Goal: Task Accomplishment & Management: Manage account settings

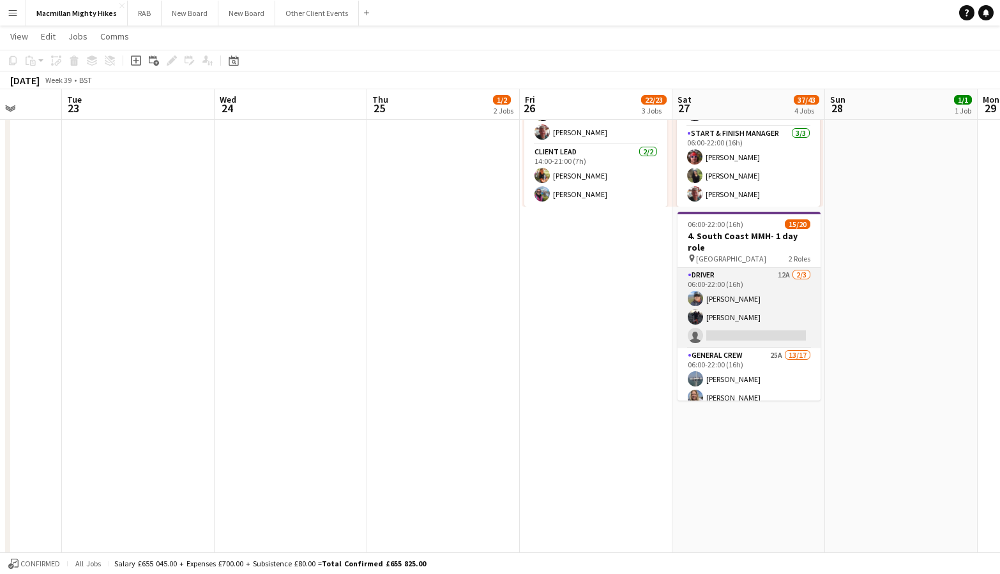
click at [733, 293] on app-card-role "Driver 12A [DATE] 06:00-22:00 (16h) [PERSON_NAME] [PERSON_NAME] single-neutral-…" at bounding box center [748, 308] width 143 height 80
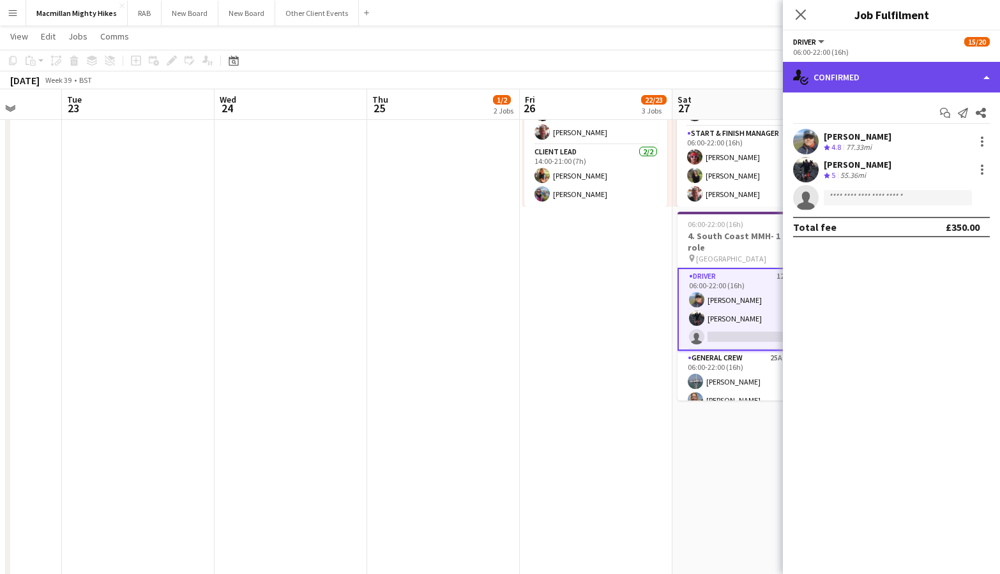
click at [983, 79] on div "single-neutral-actions-check-2 Confirmed" at bounding box center [891, 77] width 217 height 31
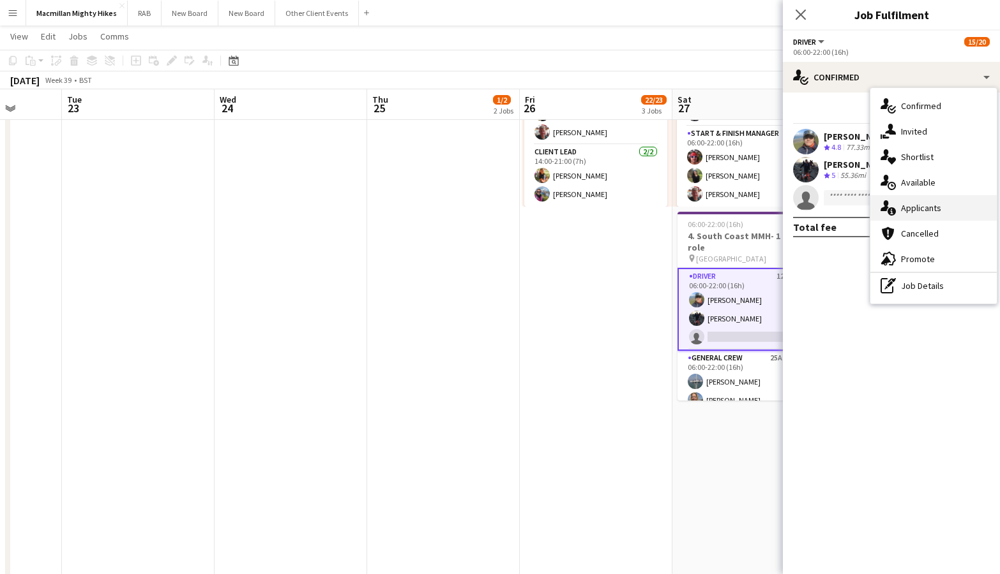
click at [925, 213] on div "single-neutral-actions-information Applicants" at bounding box center [933, 208] width 126 height 26
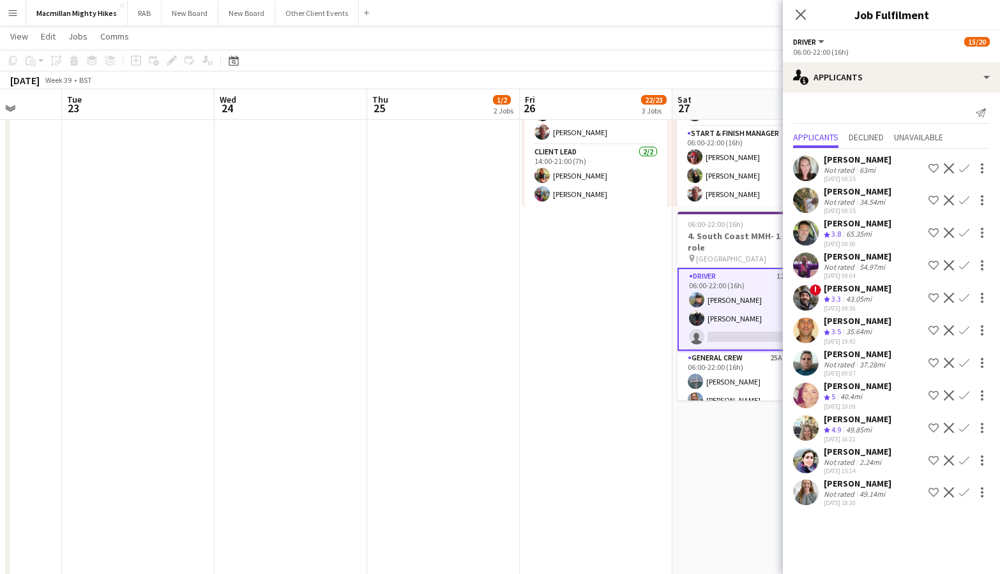
click at [848, 193] on div "[PERSON_NAME]" at bounding box center [857, 191] width 68 height 11
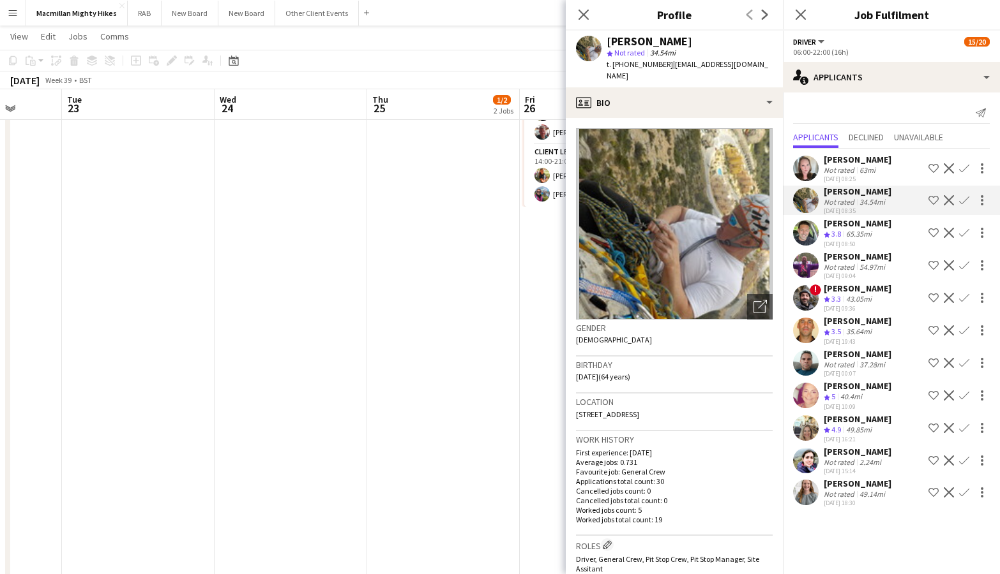
click at [847, 326] on div "[PERSON_NAME]" at bounding box center [857, 320] width 68 height 11
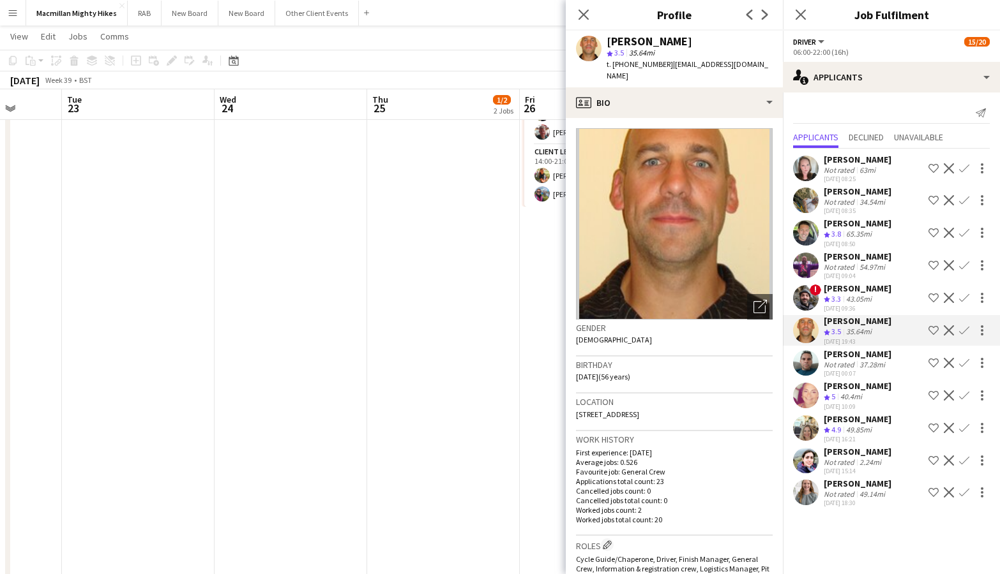
click at [844, 398] on div "40.4mi" at bounding box center [850, 397] width 27 height 11
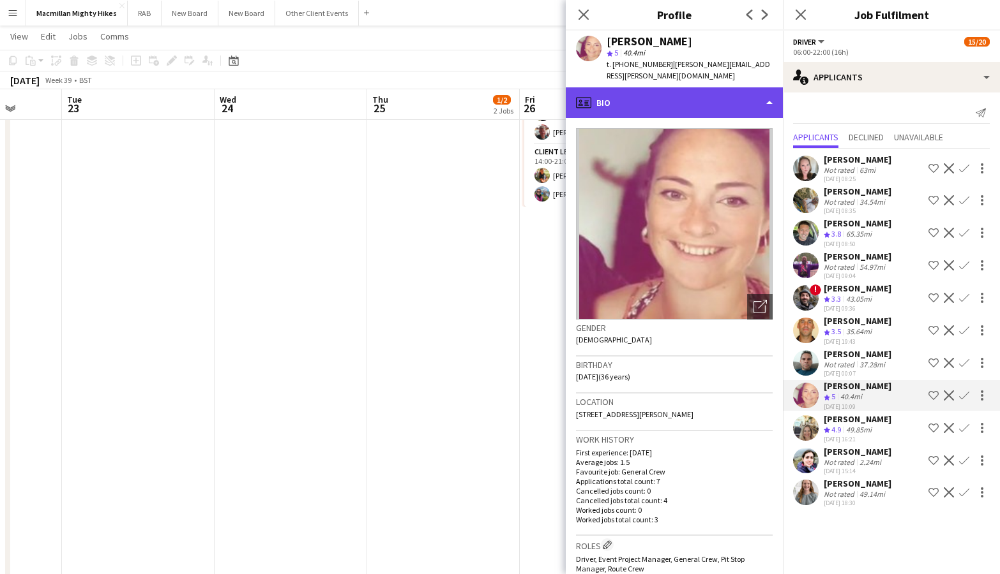
click at [760, 87] on div "profile Bio" at bounding box center [673, 102] width 217 height 31
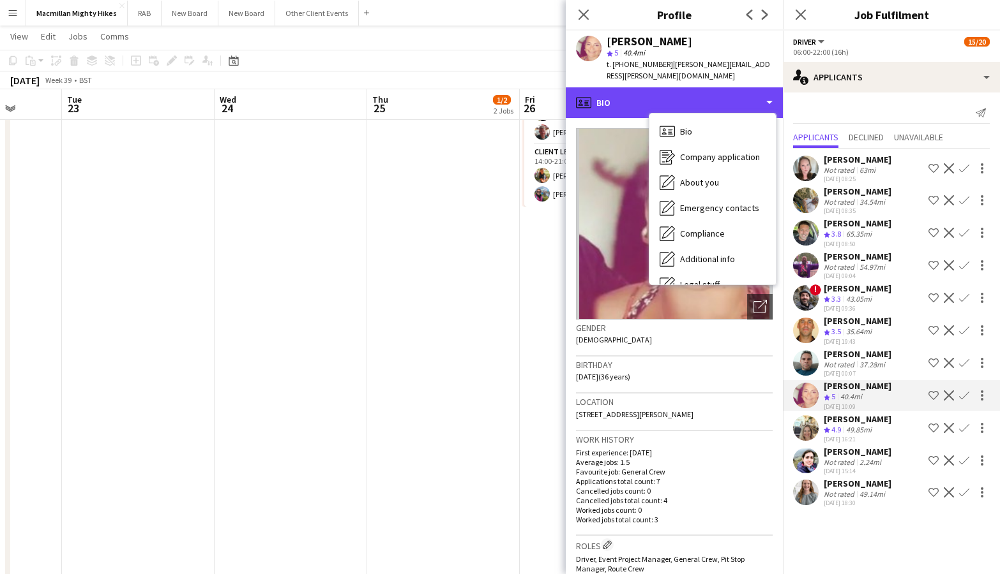
scroll to position [69, 0]
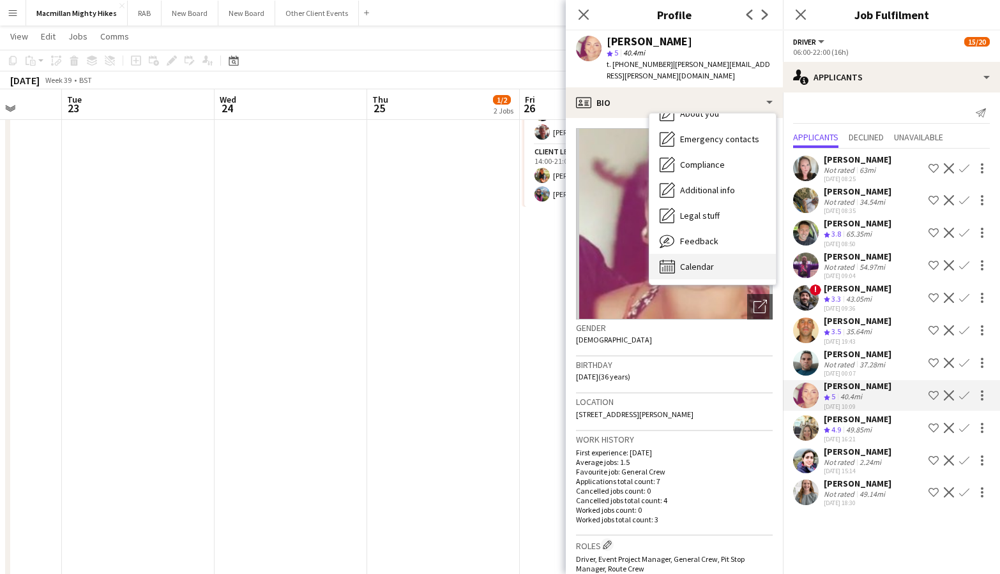
click at [708, 261] on span "Calendar" at bounding box center [697, 266] width 34 height 11
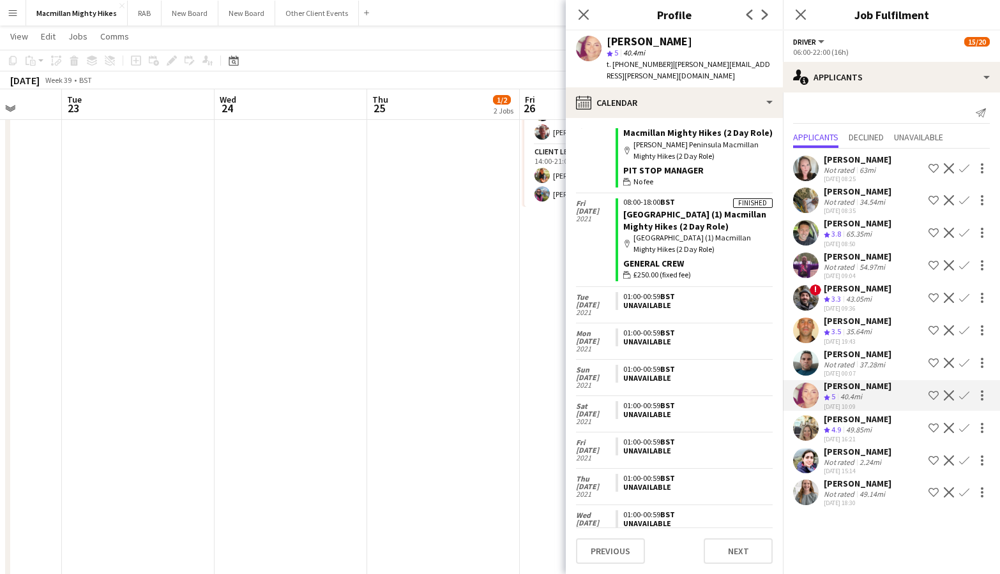
scroll to position [507, 0]
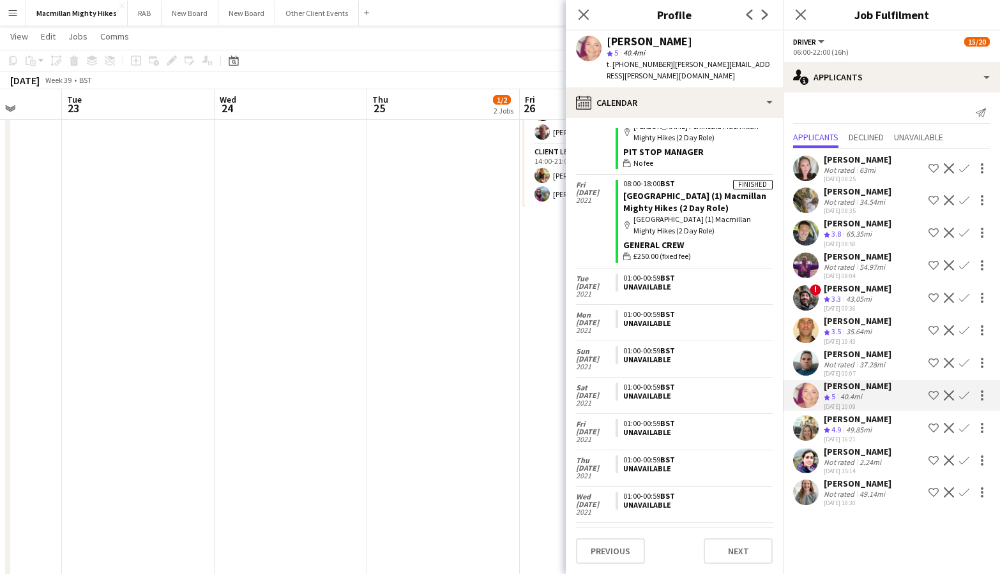
click at [840, 451] on div "[PERSON_NAME]" at bounding box center [857, 451] width 68 height 11
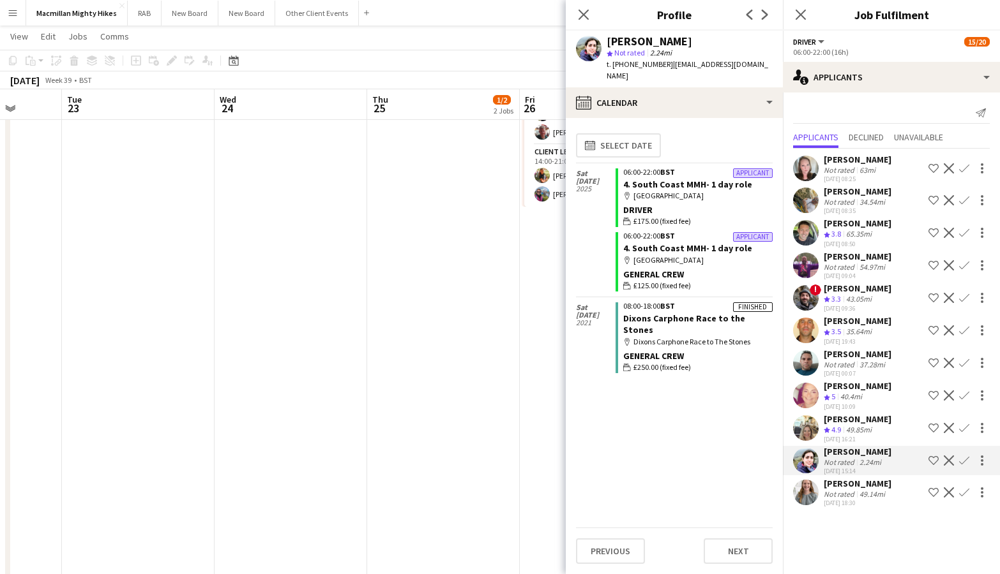
click at [449, 362] on app-date-cell "Toggle View 1. South Coast MMH- 4 day role [DATE] → [DATE] 4/4 4 jobs 09:00-19:…" at bounding box center [443, 81] width 153 height 1120
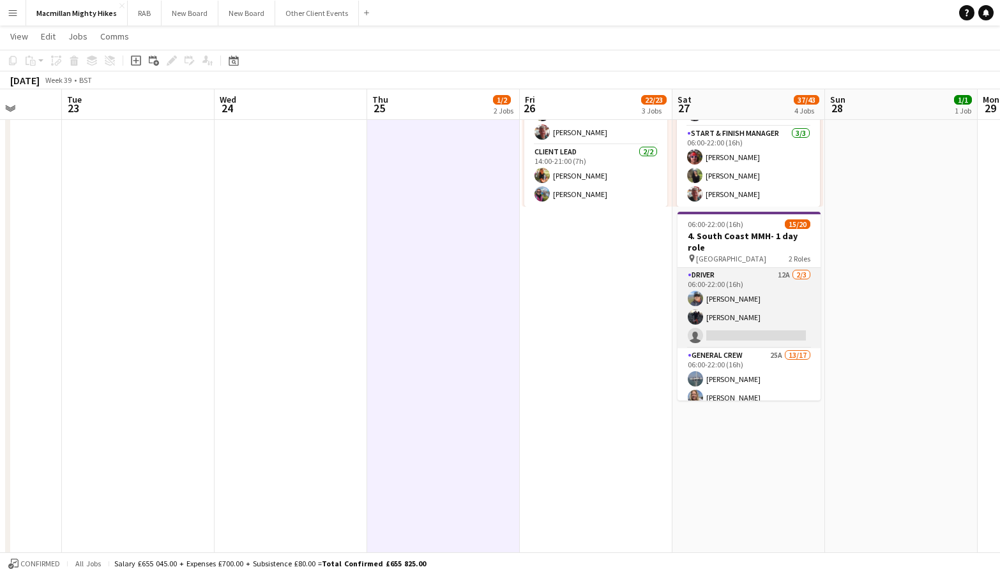
click at [720, 306] on app-card-role "Driver 12A [DATE] 06:00-22:00 (16h) [PERSON_NAME] [PERSON_NAME] single-neutral-…" at bounding box center [748, 308] width 143 height 80
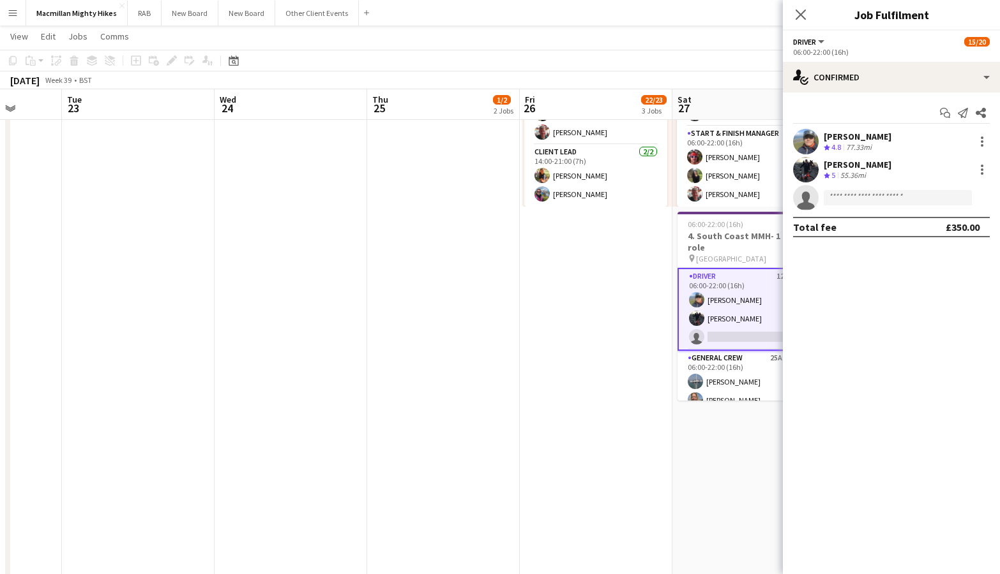
click at [862, 164] on div "[PERSON_NAME]" at bounding box center [857, 164] width 68 height 11
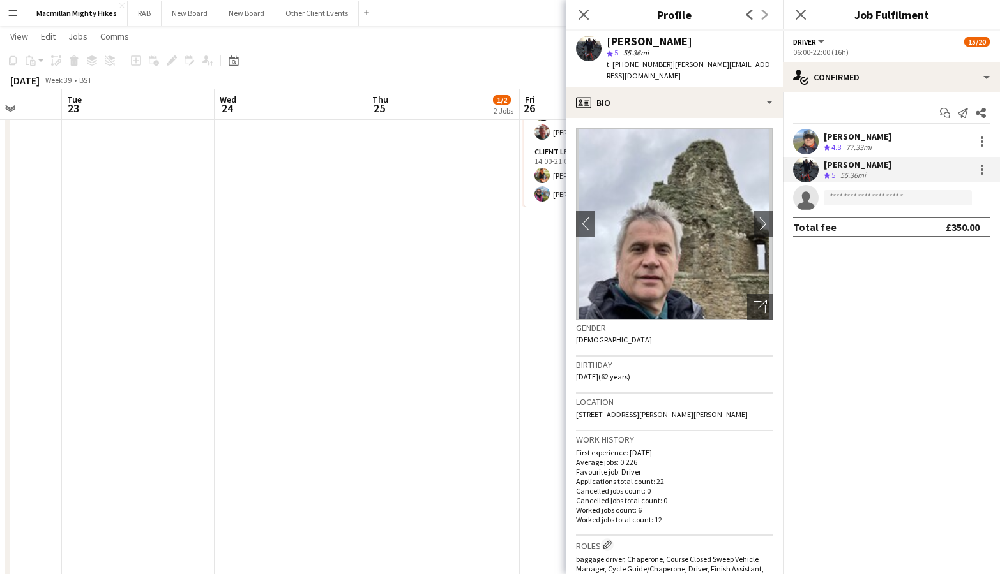
click at [390, 352] on app-date-cell "Toggle View 1. South Coast MMH- 4 day role [DATE] → [DATE] 4/4 4 jobs 09:00-19:…" at bounding box center [443, 81] width 153 height 1120
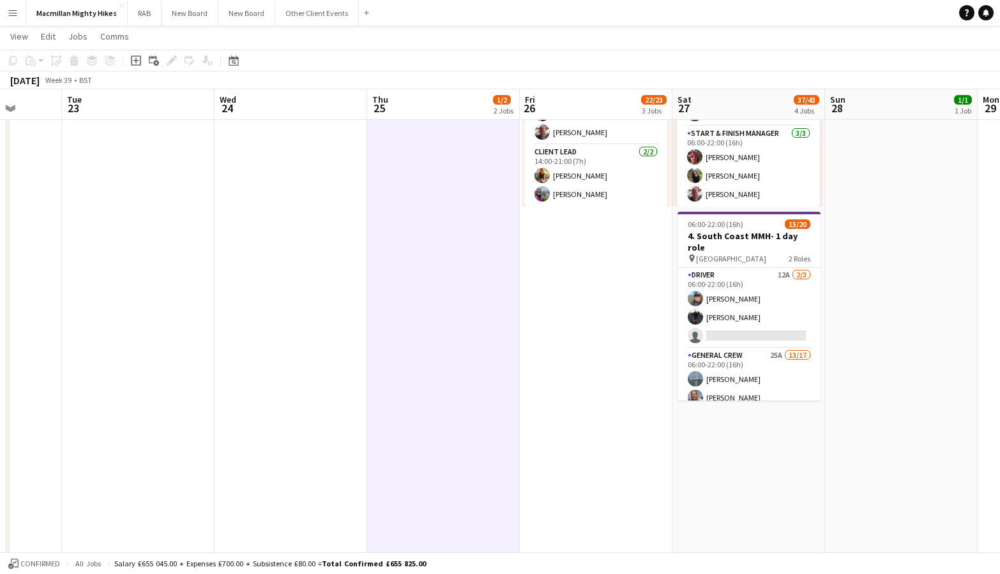
click at [904, 244] on app-date-cell "07:00-12:00 (5h) 1/1 pin South Coast 1 Role Site Manager [DATE] 07:00-12:00 (5h…" at bounding box center [901, 81] width 153 height 1120
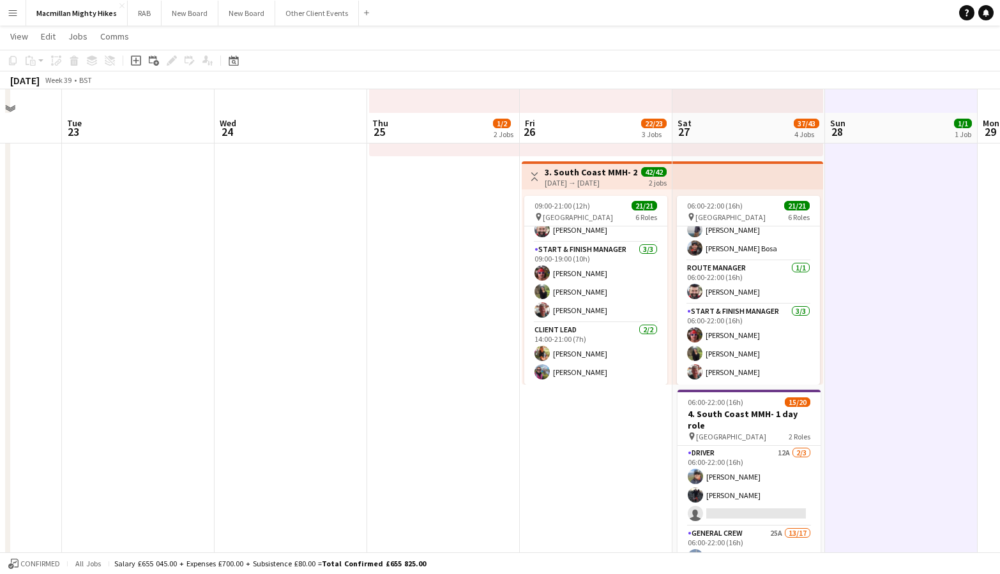
scroll to position [413, 0]
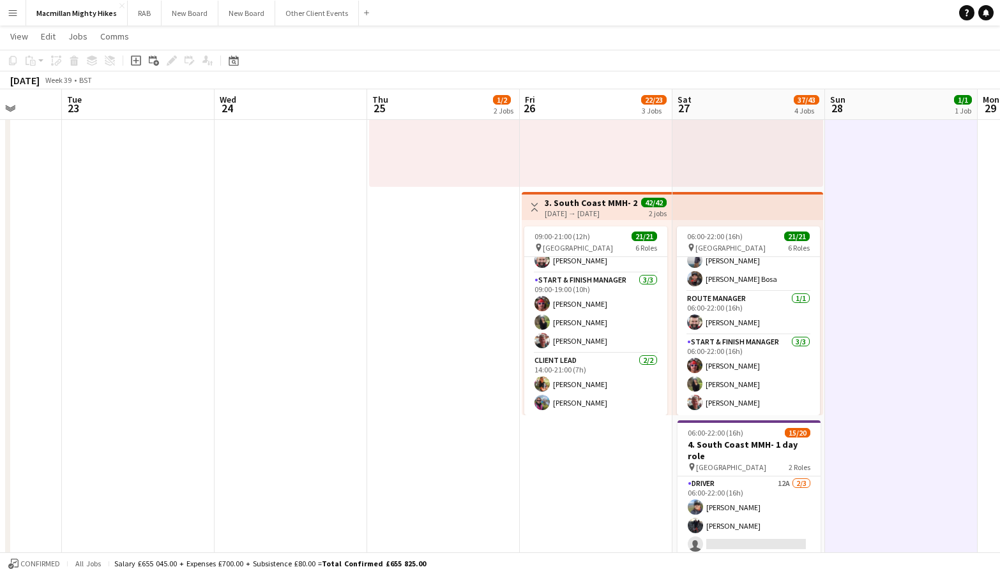
click at [945, 234] on app-date-cell "07:00-12:00 (5h) 1/1 pin South Coast 1 Role Site Manager [DATE] 07:00-12:00 (5h…" at bounding box center [901, 290] width 153 height 1120
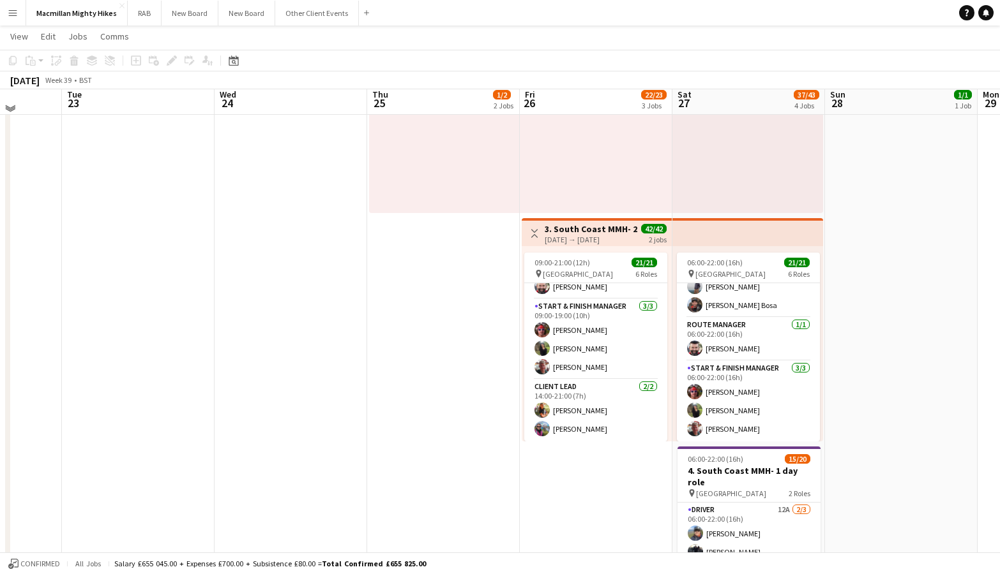
scroll to position [382, 0]
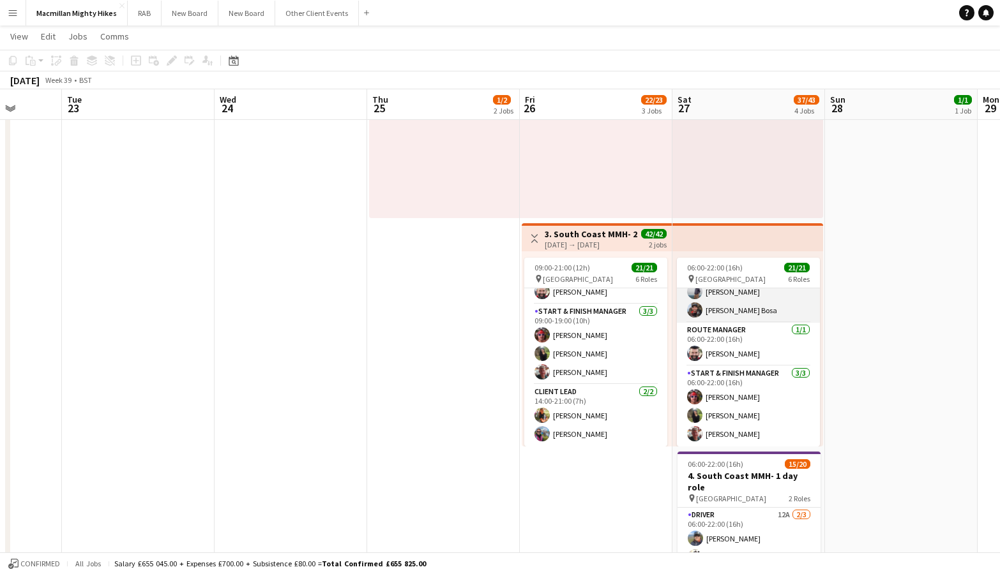
click at [778, 311] on app-card-role "Route Crew [DATE] 06:00-22:00 (16h) [PERSON_NAME] [PERSON_NAME] [PERSON_NAME] […" at bounding box center [748, 264] width 143 height 117
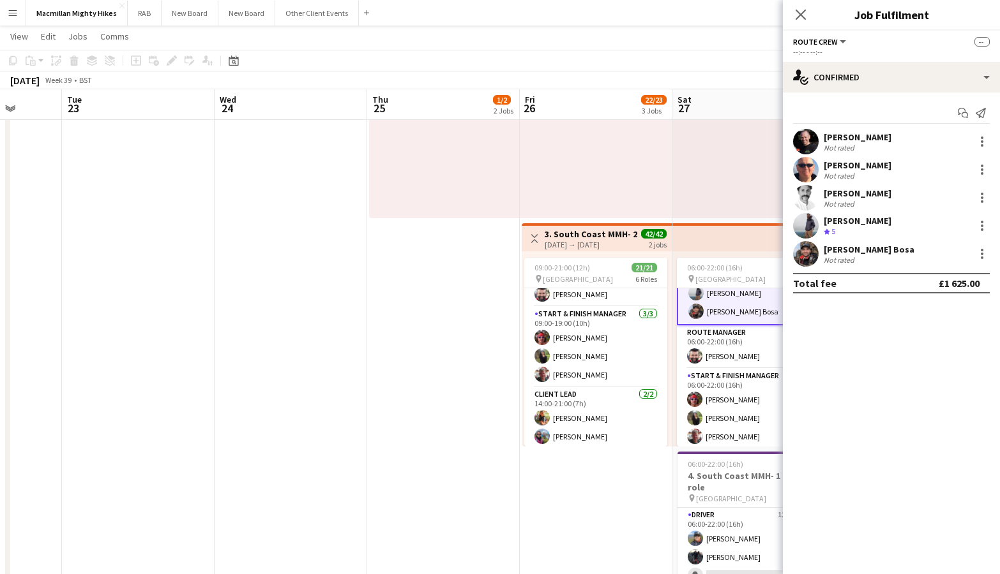
scroll to position [381, 0]
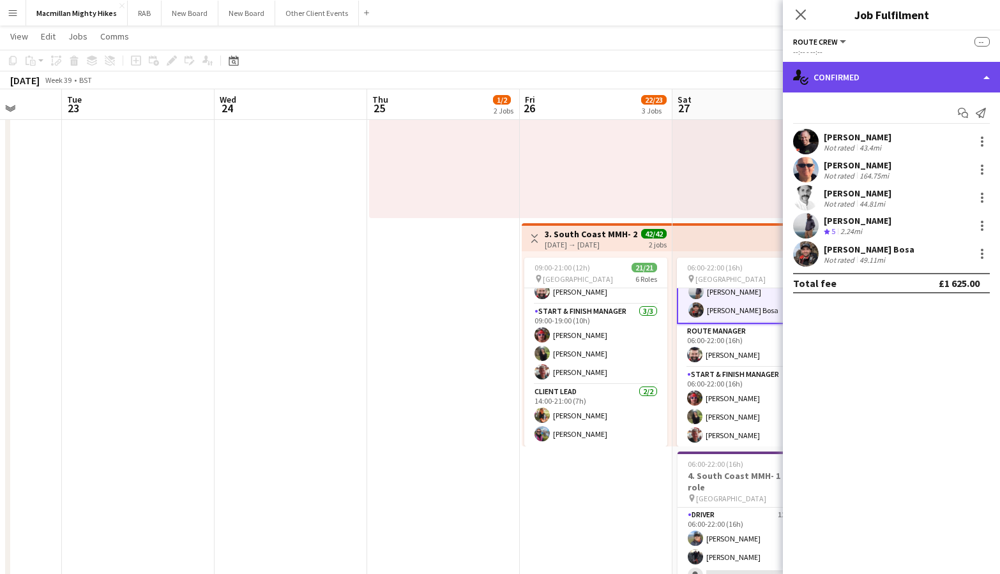
click at [902, 84] on div "single-neutral-actions-check-2 Confirmed" at bounding box center [891, 77] width 217 height 31
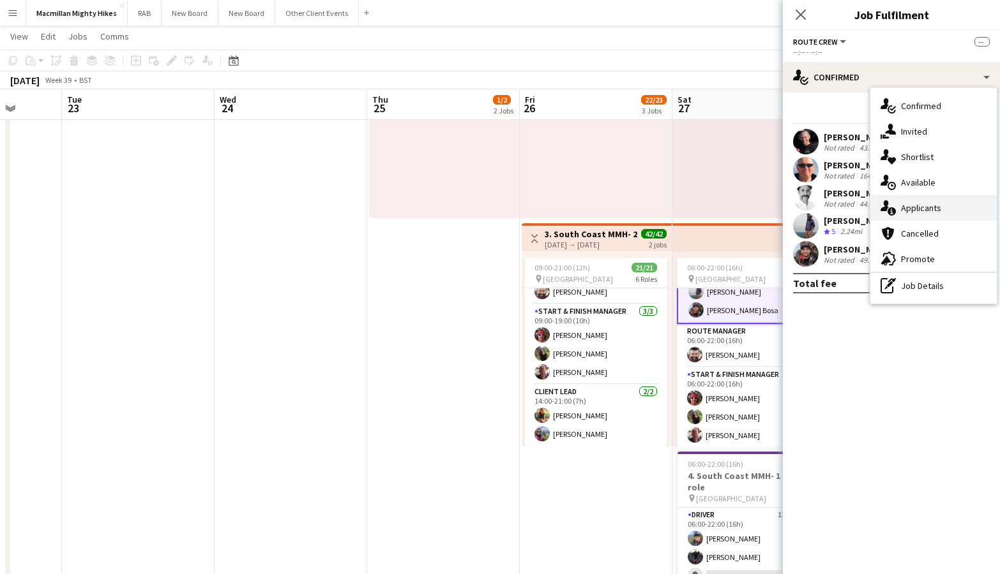
click at [919, 212] on div "single-neutral-actions-information Applicants" at bounding box center [933, 208] width 126 height 26
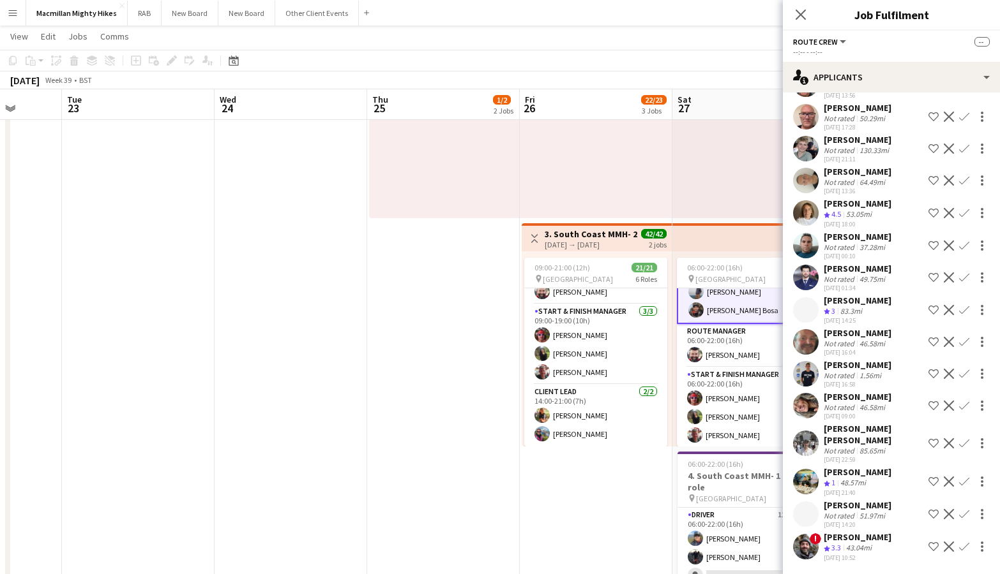
scroll to position [0, 0]
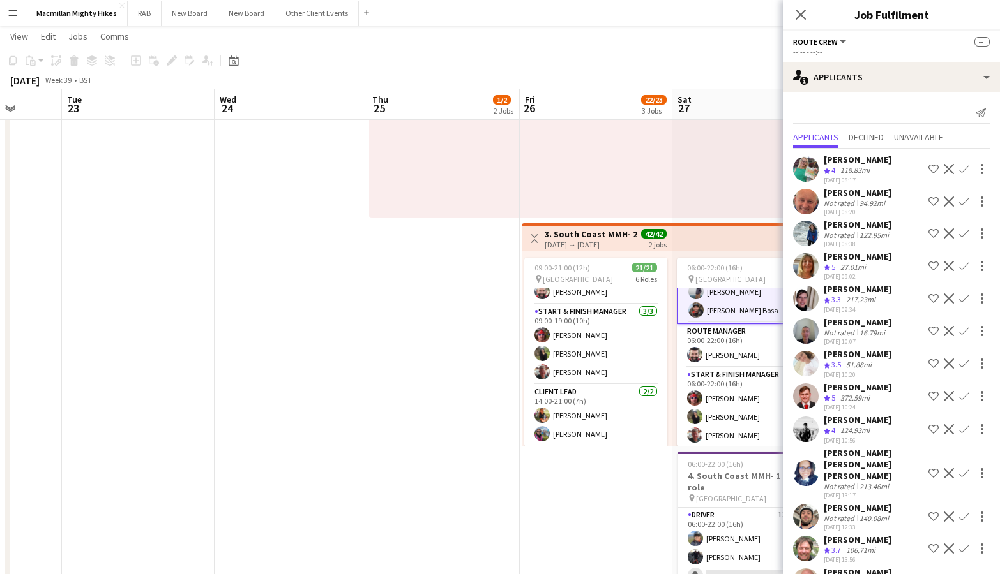
click at [853, 161] on div "[PERSON_NAME]" at bounding box center [857, 159] width 68 height 11
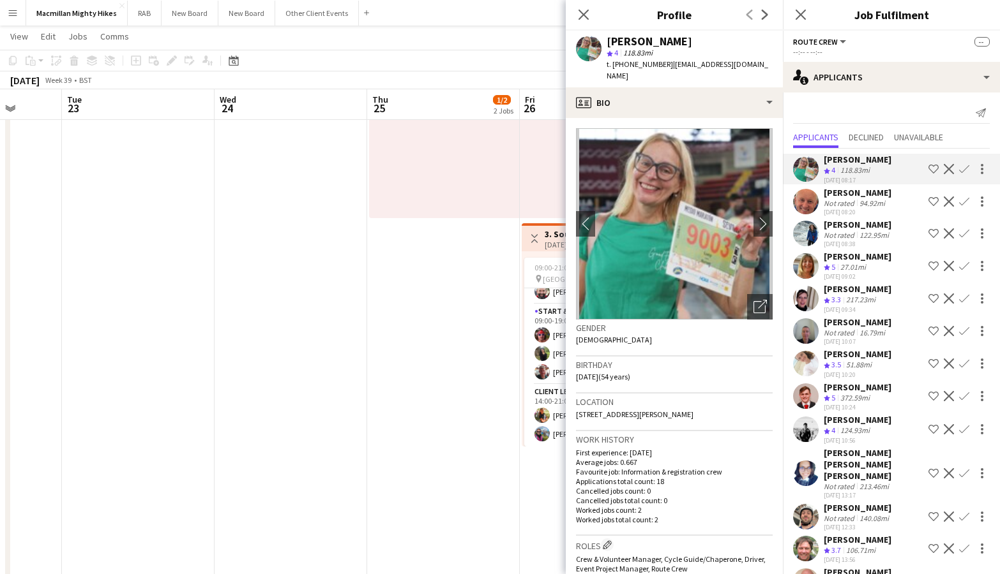
click at [428, 386] on app-date-cell "Toggle View 1. South Coast MMH- 4 day role [DATE] → [DATE] 4/4 4 jobs 09:00-19:…" at bounding box center [443, 321] width 153 height 1120
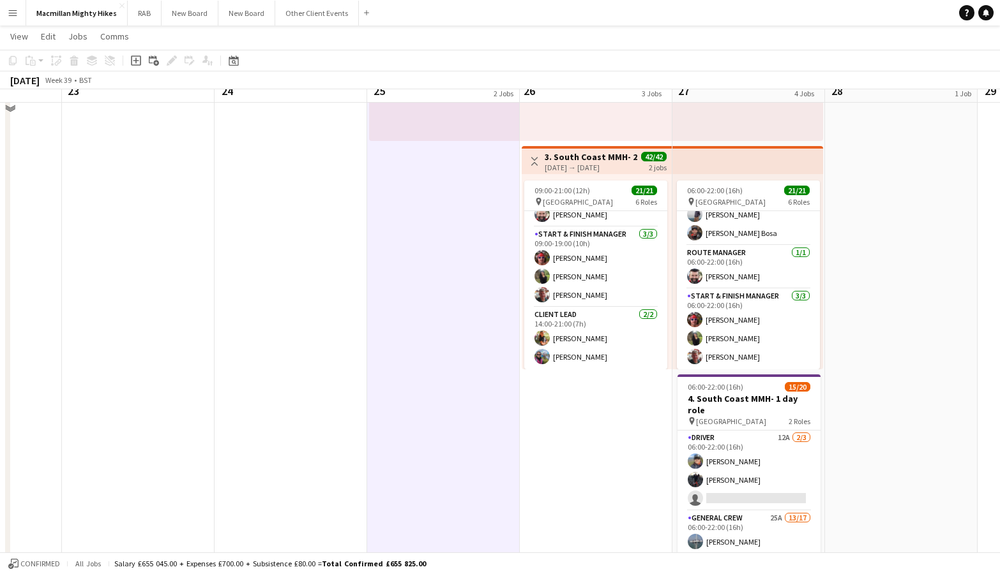
scroll to position [479, 0]
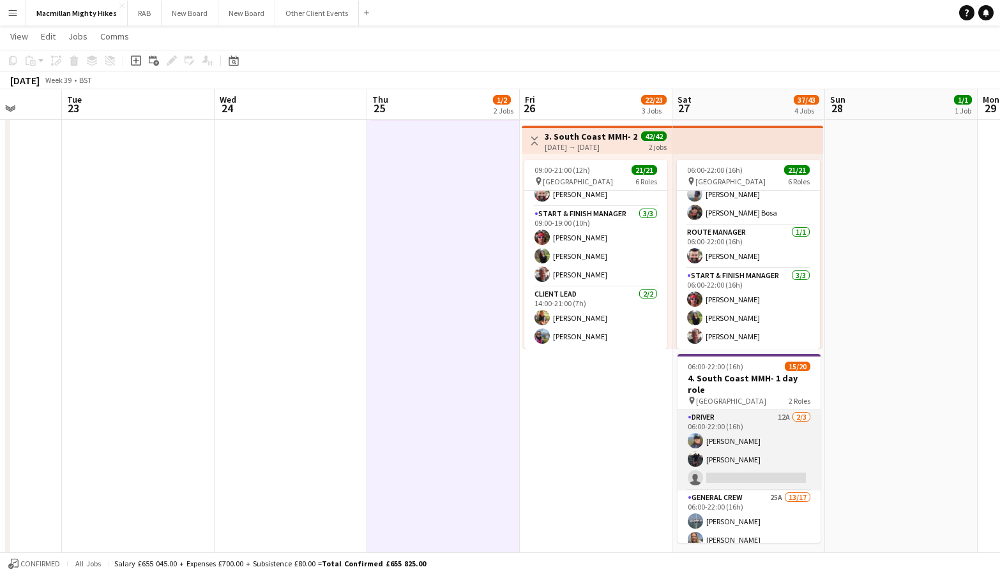
click at [744, 444] on app-card-role "Driver 12A [DATE] 06:00-22:00 (16h) [PERSON_NAME] [PERSON_NAME] single-neutral-…" at bounding box center [748, 450] width 143 height 80
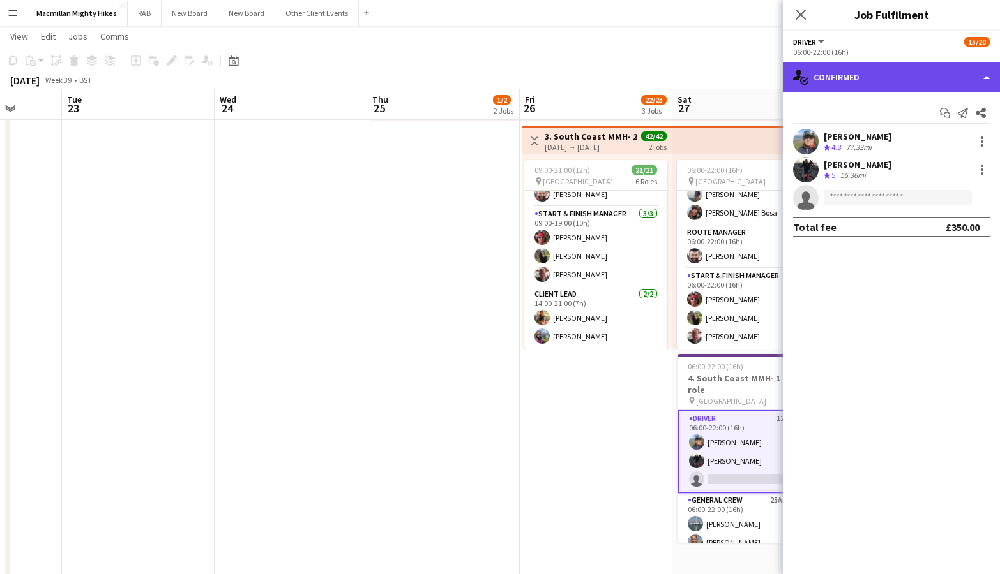
click at [932, 81] on div "single-neutral-actions-check-2 Confirmed" at bounding box center [891, 77] width 217 height 31
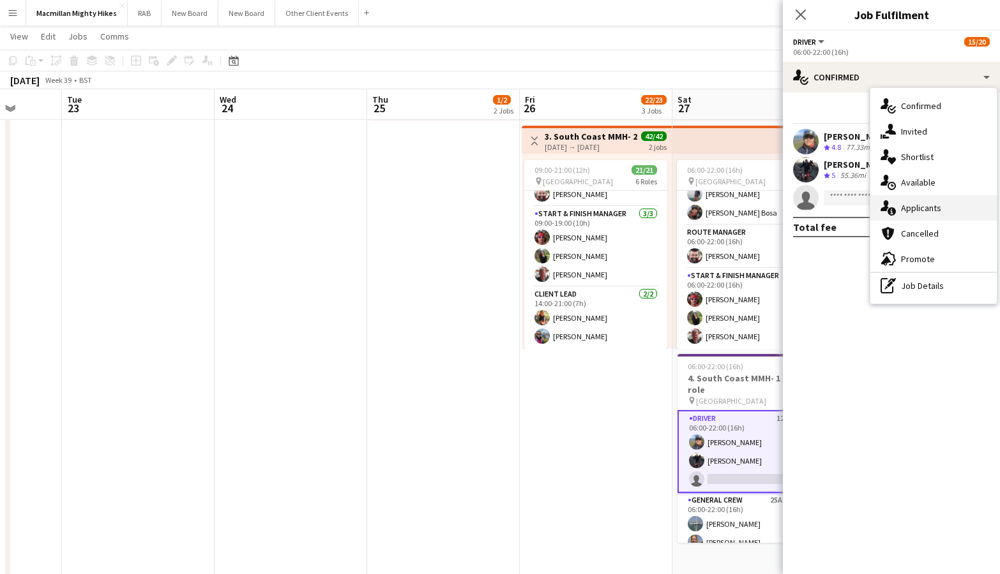
click at [924, 211] on div "single-neutral-actions-information Applicants" at bounding box center [933, 208] width 126 height 26
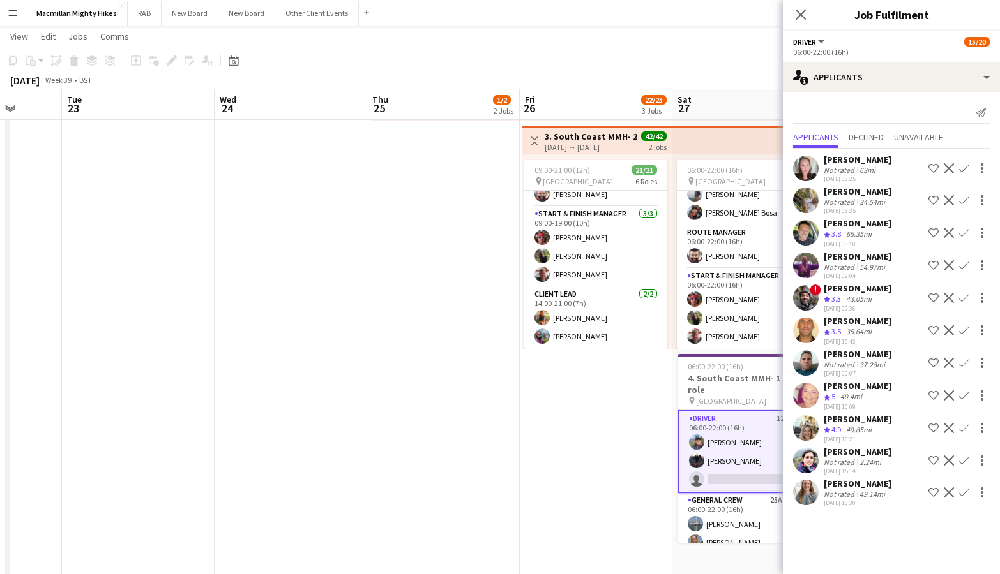
click at [613, 433] on app-date-cell "09:00-19:00 (10h) 1/1 pin South Coast 1 Role Site Manager [DATE] 09:00-19:00 (1…" at bounding box center [596, 224] width 153 height 1120
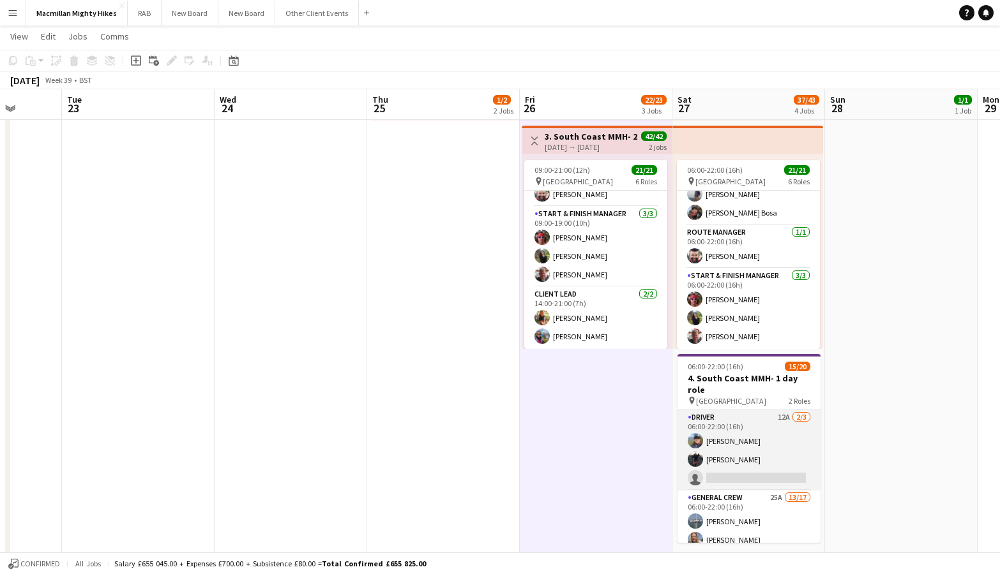
click at [724, 464] on app-card-role "Driver 12A [DATE] 06:00-22:00 (16h) [PERSON_NAME] [PERSON_NAME] single-neutral-…" at bounding box center [748, 450] width 143 height 80
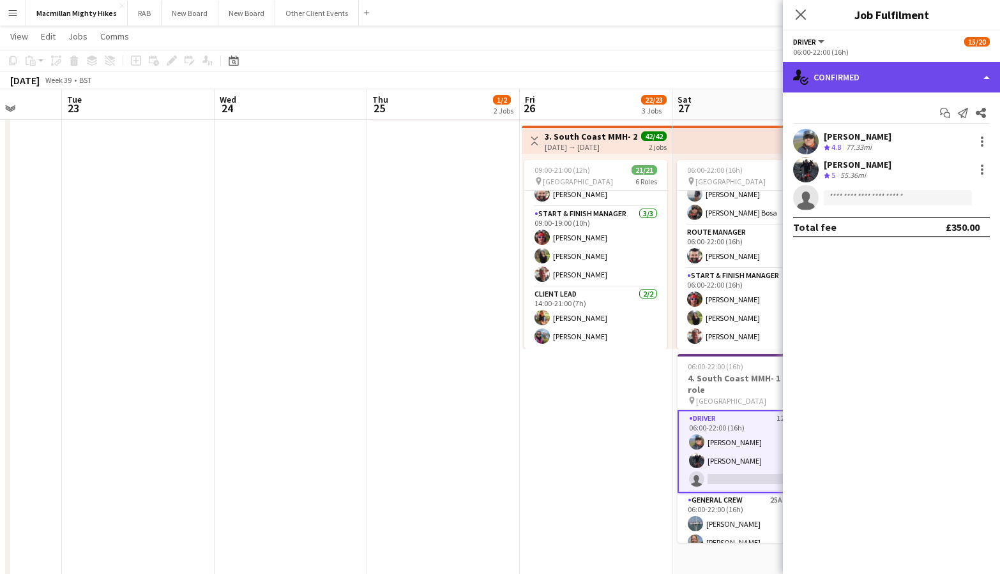
click at [978, 79] on div "single-neutral-actions-check-2 Confirmed" at bounding box center [891, 77] width 217 height 31
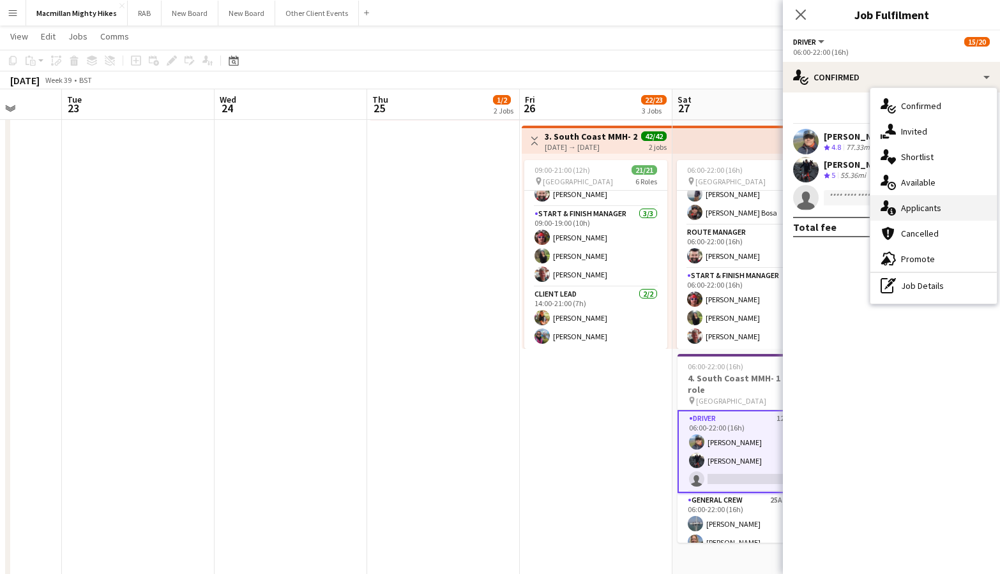
click at [917, 212] on div "single-neutral-actions-information Applicants" at bounding box center [933, 208] width 126 height 26
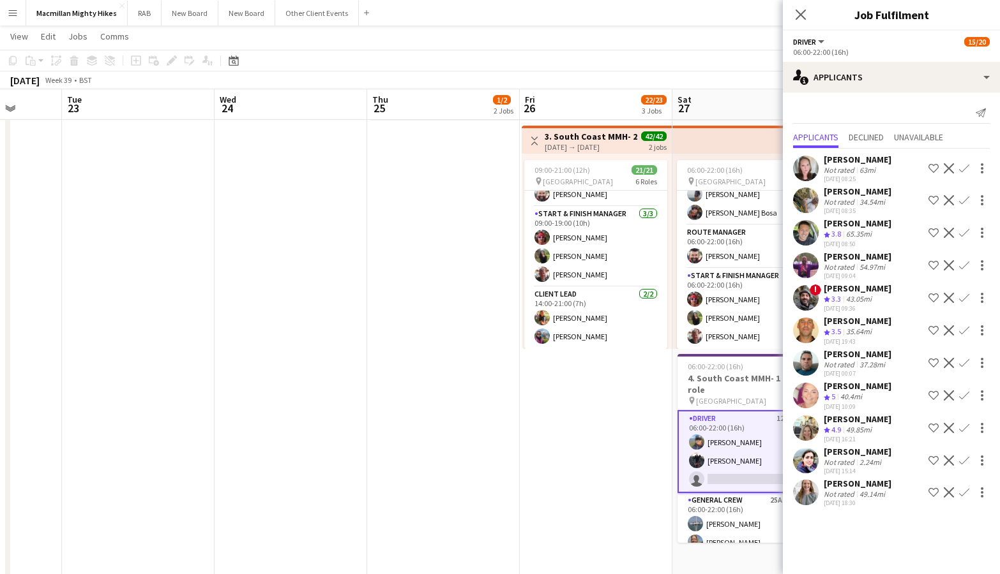
click at [835, 285] on div "[PERSON_NAME]" at bounding box center [857, 288] width 68 height 11
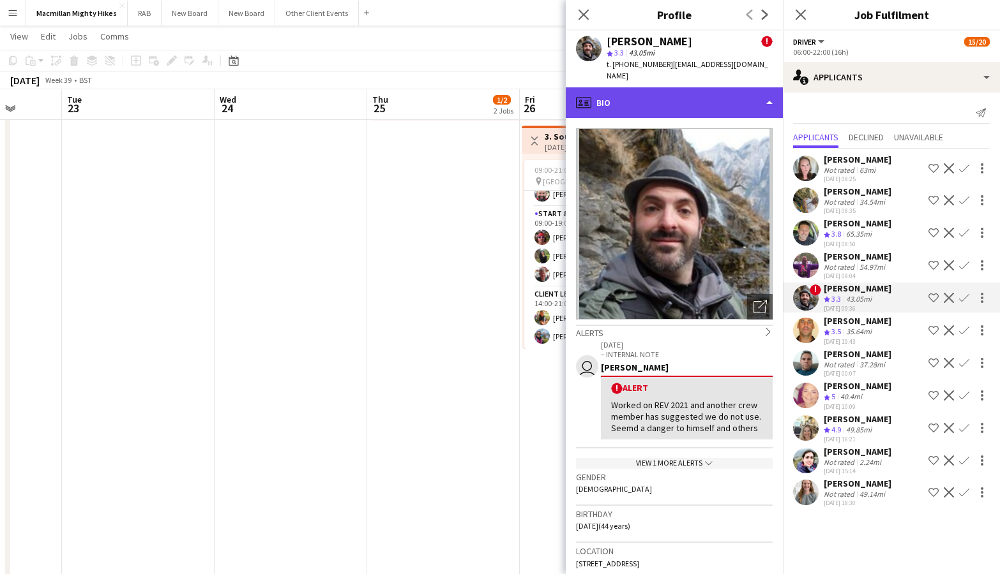
click at [773, 96] on div "profile Bio" at bounding box center [673, 102] width 217 height 31
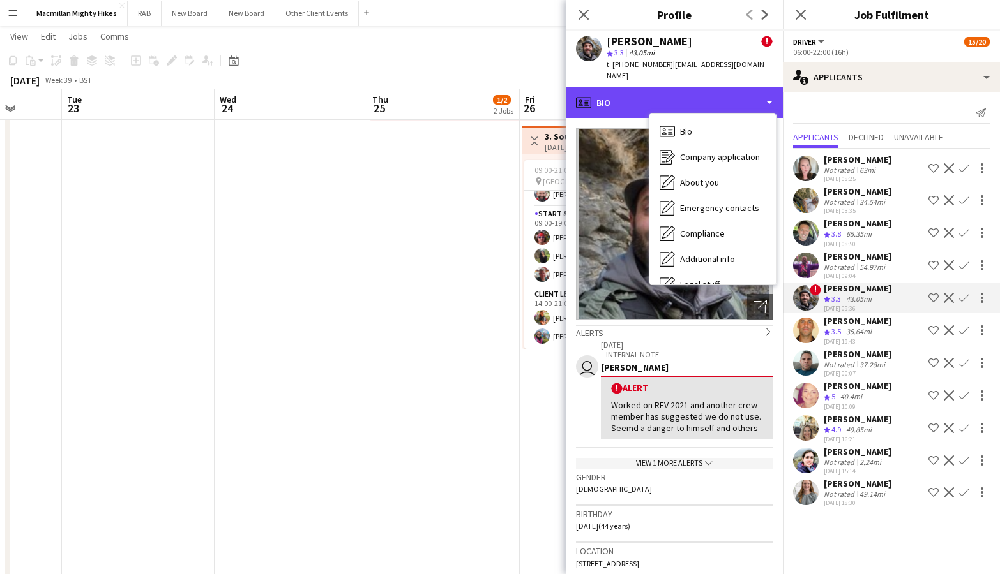
scroll to position [69, 0]
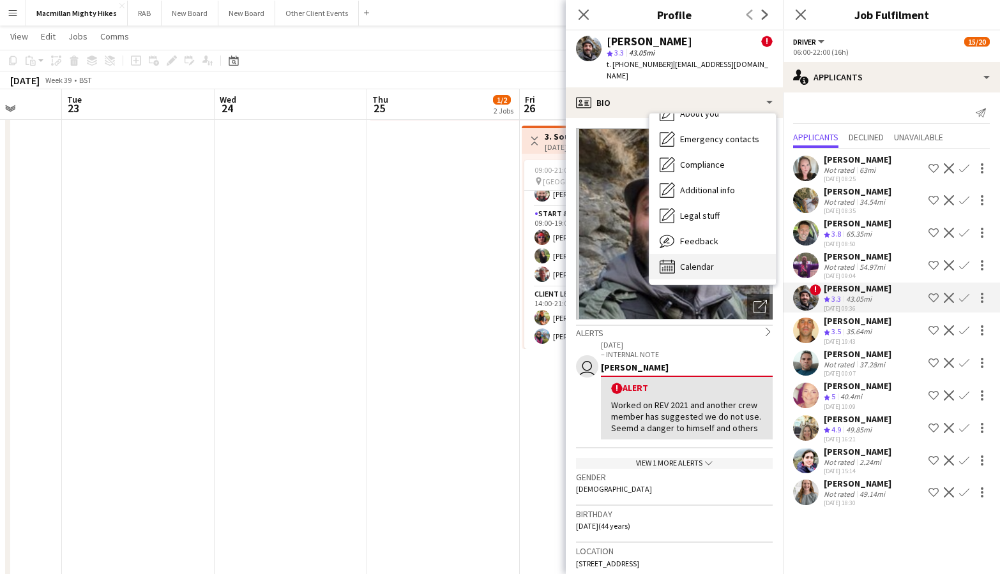
click at [707, 261] on span "Calendar" at bounding box center [697, 266] width 34 height 11
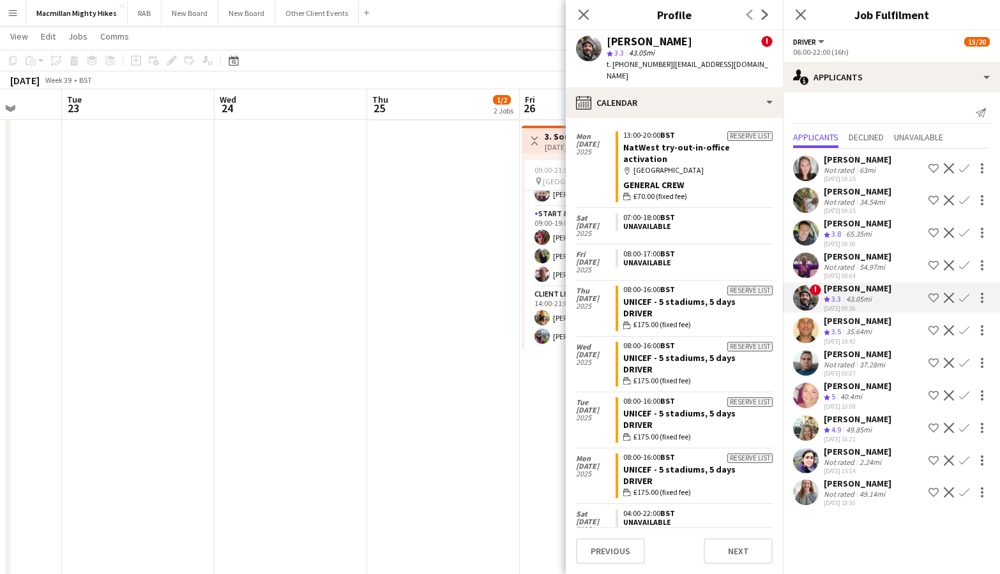
scroll to position [4602, 0]
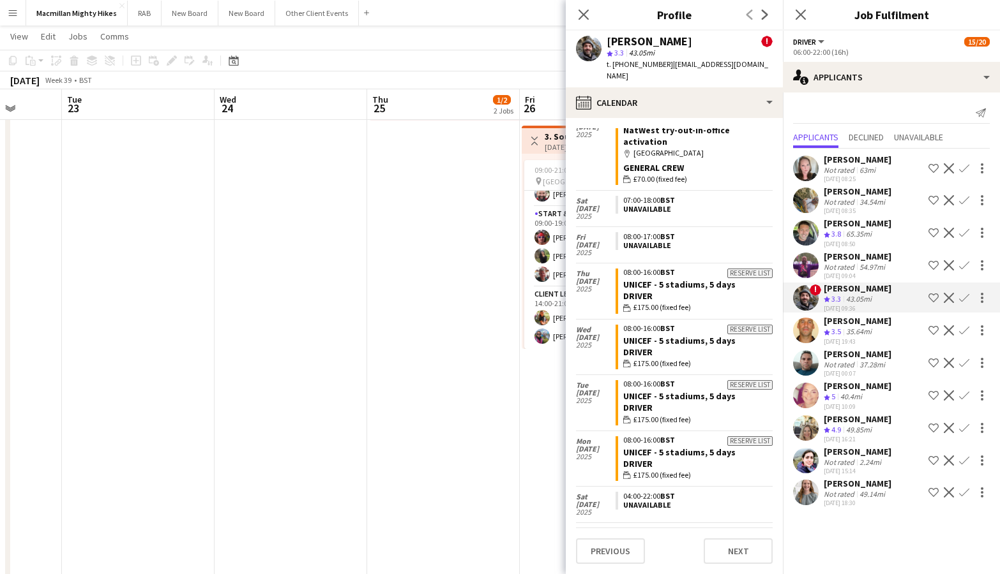
click at [862, 230] on div "65.35mi" at bounding box center [858, 234] width 31 height 11
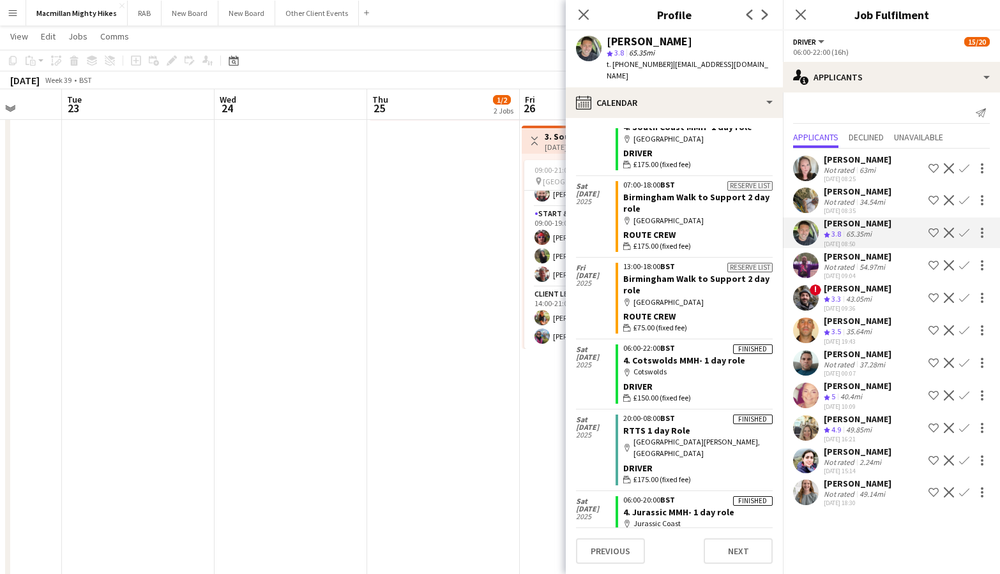
scroll to position [125, 0]
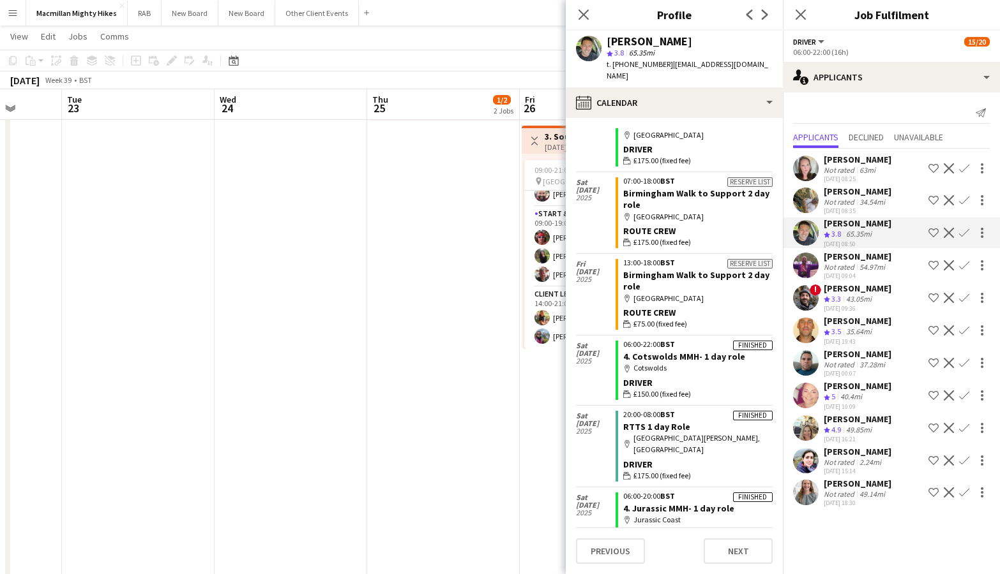
click at [409, 361] on app-date-cell "Toggle View 1. South Coast MMH- 4 day role [DATE] → [DATE] 4/4 4 jobs 09:00-19:…" at bounding box center [443, 224] width 153 height 1120
